Goal: Navigation & Orientation: Understand site structure

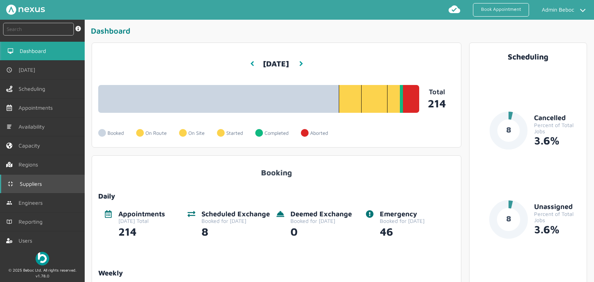
scroll to position [42, 0]
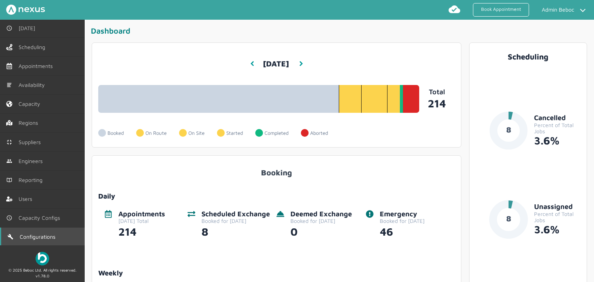
click at [28, 231] on link "Configurations" at bounding box center [42, 237] width 85 height 19
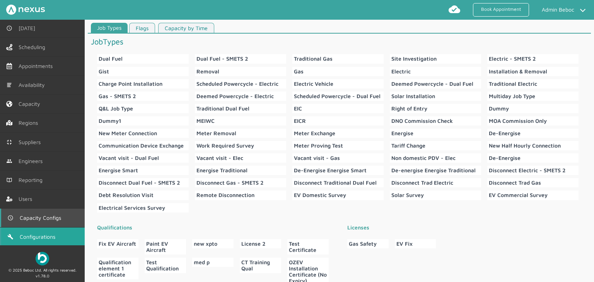
click at [38, 216] on span "Capacity Configs" at bounding box center [42, 218] width 44 height 6
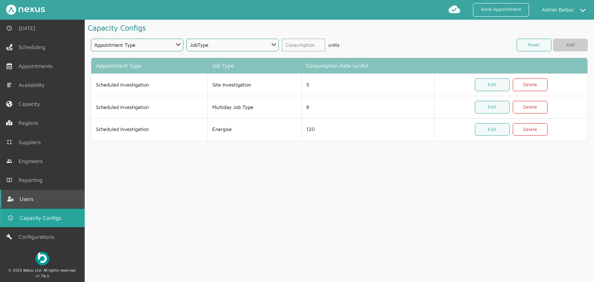
click at [43, 201] on link "Users" at bounding box center [42, 199] width 85 height 19
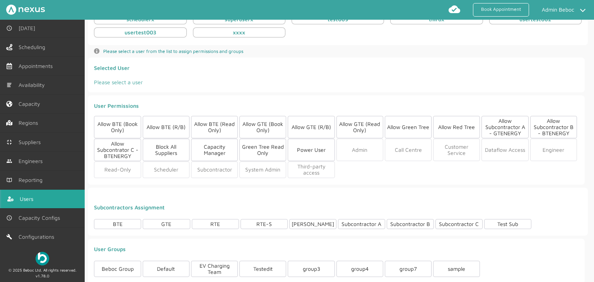
scroll to position [167, 0]
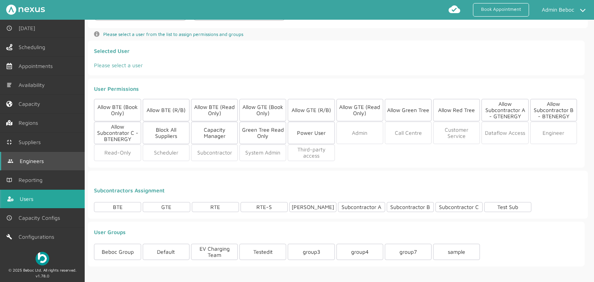
click at [50, 161] on link "Engineers" at bounding box center [42, 161] width 85 height 19
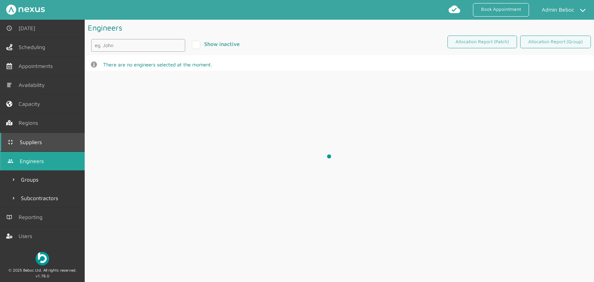
click at [42, 140] on span "Suppliers" at bounding box center [32, 142] width 25 height 6
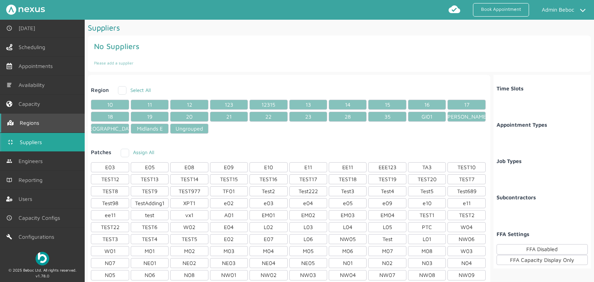
click at [33, 117] on link "Regions" at bounding box center [42, 123] width 85 height 19
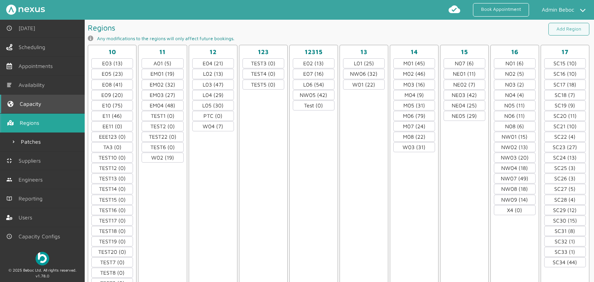
click at [33, 109] on link "Capacity" at bounding box center [42, 104] width 85 height 19
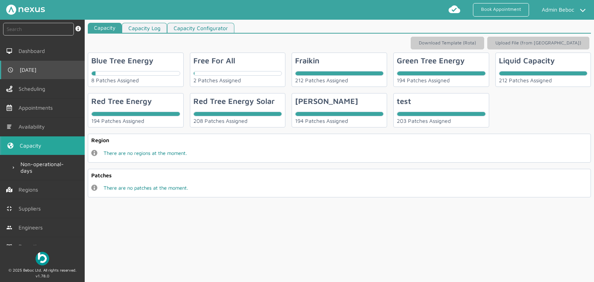
click at [40, 68] on link "[DATE]" at bounding box center [42, 70] width 85 height 19
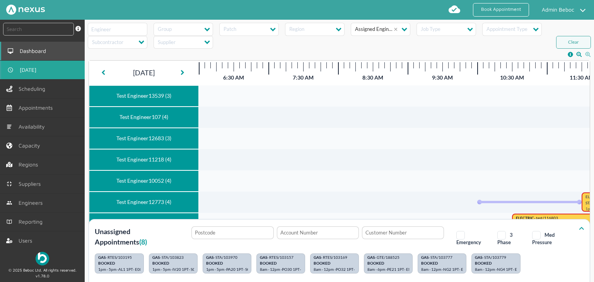
click at [38, 52] on span "Dashboard" at bounding box center [34, 51] width 29 height 6
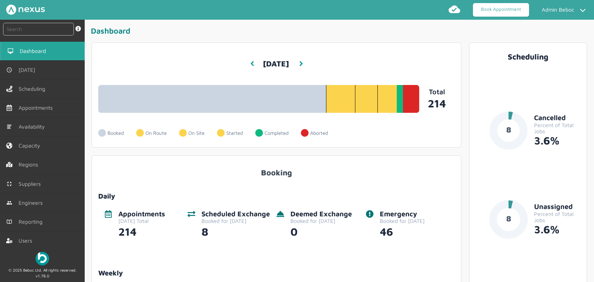
click at [504, 12] on link "Book Appointment" at bounding box center [501, 10] width 56 height 14
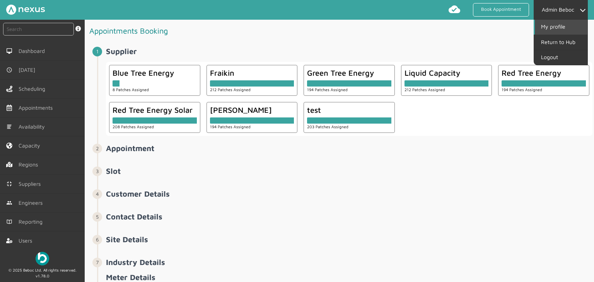
click at [554, 24] on link "My profile" at bounding box center [561, 27] width 53 height 15
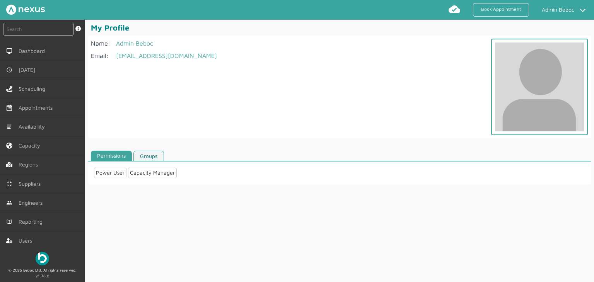
click at [145, 158] on link "Groups" at bounding box center [148, 156] width 31 height 10
click at [110, 158] on link "Permissions" at bounding box center [112, 156] width 42 height 10
click at [153, 177] on div "Capacity Manager" at bounding box center [152, 173] width 49 height 10
drag, startPoint x: 107, startPoint y: 172, endPoint x: 118, endPoint y: 171, distance: 10.9
click at [109, 172] on div "Power User" at bounding box center [110, 173] width 32 height 10
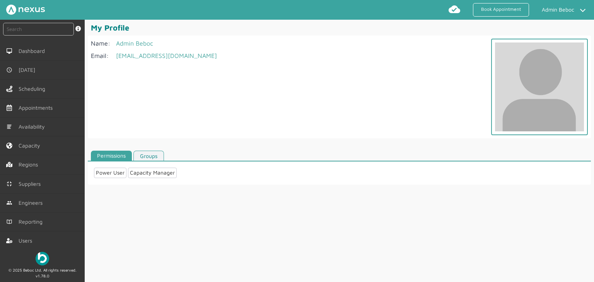
click at [153, 174] on div "Capacity Manager" at bounding box center [152, 173] width 49 height 10
drag, startPoint x: 101, startPoint y: 176, endPoint x: 150, endPoint y: 172, distance: 50.1
click at [102, 176] on div "Power User" at bounding box center [110, 173] width 32 height 10
click at [150, 172] on div "Capacity Manager" at bounding box center [152, 173] width 49 height 10
click at [151, 159] on link "Groups" at bounding box center [148, 156] width 31 height 10
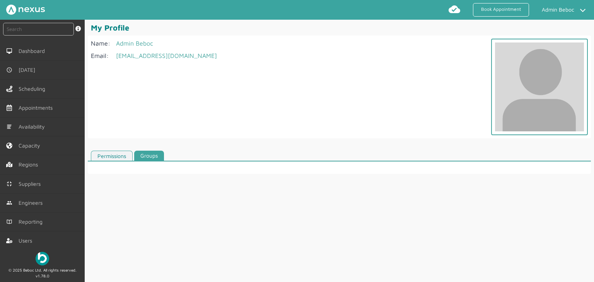
drag, startPoint x: 116, startPoint y: 155, endPoint x: 140, endPoint y: 155, distance: 24.8
click at [116, 155] on link "Permissions" at bounding box center [112, 156] width 42 height 10
click at [146, 155] on link "Groups" at bounding box center [148, 156] width 31 height 10
click at [38, 50] on span "Dashboard" at bounding box center [34, 51] width 29 height 6
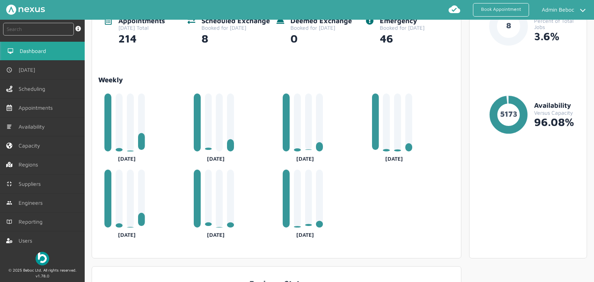
scroll to position [271, 0]
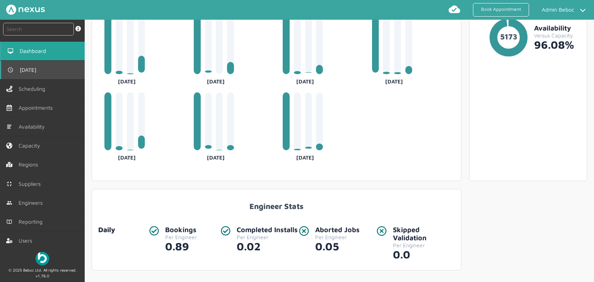
click at [42, 74] on link "[DATE]" at bounding box center [42, 70] width 85 height 19
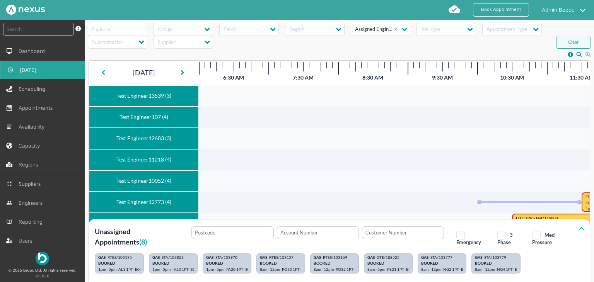
click at [579, 227] on icon at bounding box center [581, 229] width 5 height 4
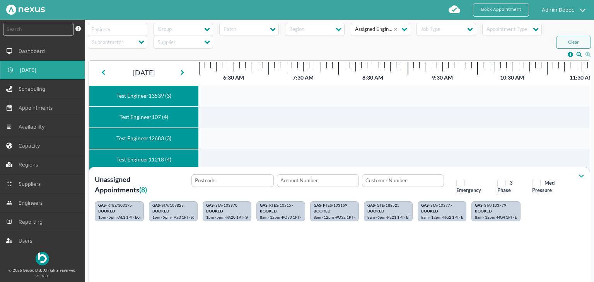
click at [579, 174] on icon at bounding box center [581, 176] width 5 height 4
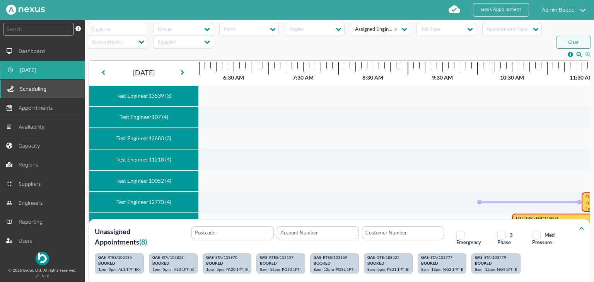
click at [37, 88] on span "Scheduling" at bounding box center [35, 89] width 30 height 6
